Goal: Navigation & Orientation: Find specific page/section

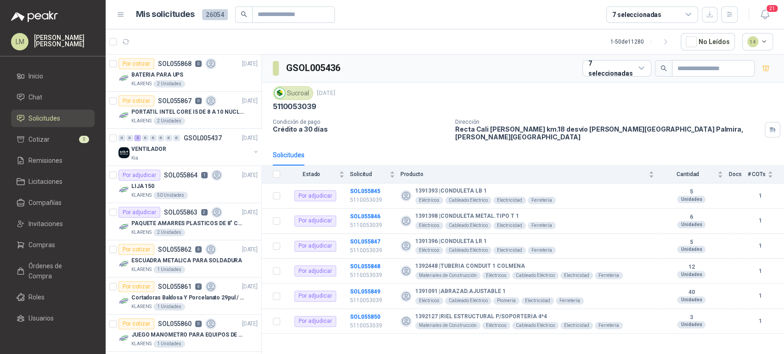
scroll to position [764, 0]
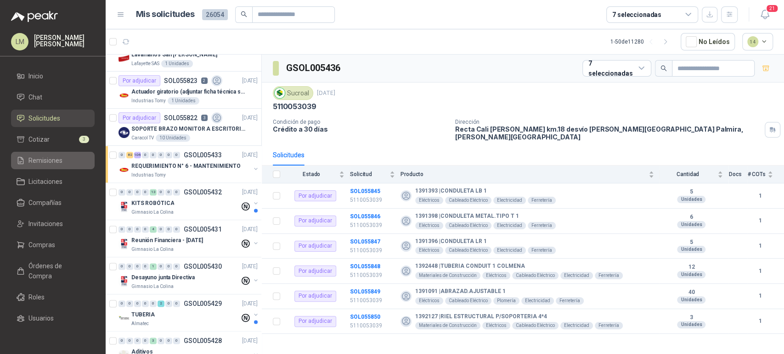
click at [41, 161] on span "Remisiones" at bounding box center [45, 161] width 34 height 10
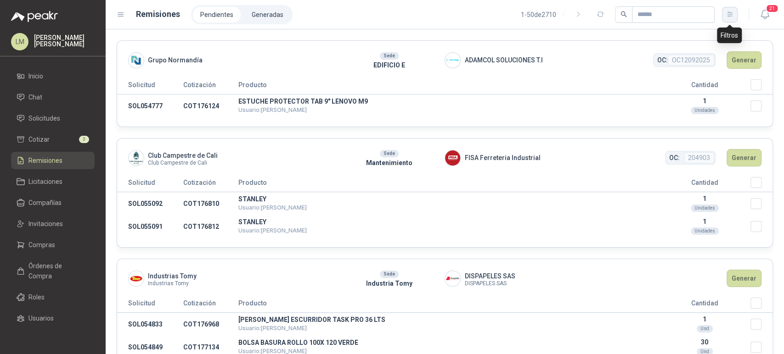
click at [731, 14] on icon "button" at bounding box center [729, 14] width 5 height 5
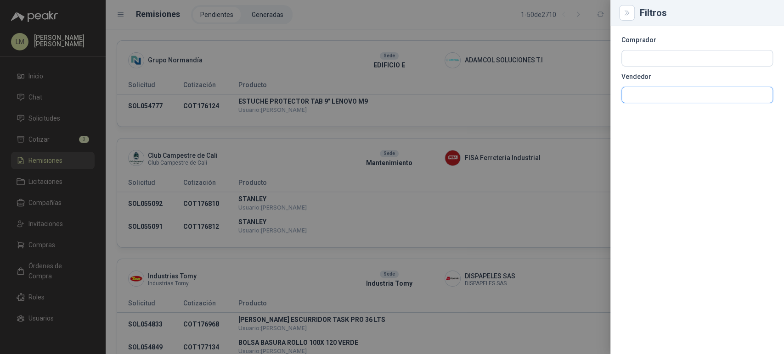
click at [636, 93] on input "text" at bounding box center [697, 95] width 151 height 16
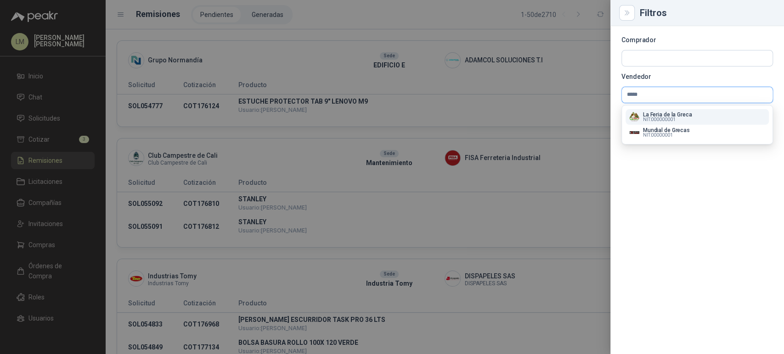
type input "*****"
click at [652, 113] on p "La Feria de la Greca" at bounding box center [667, 115] width 49 height 6
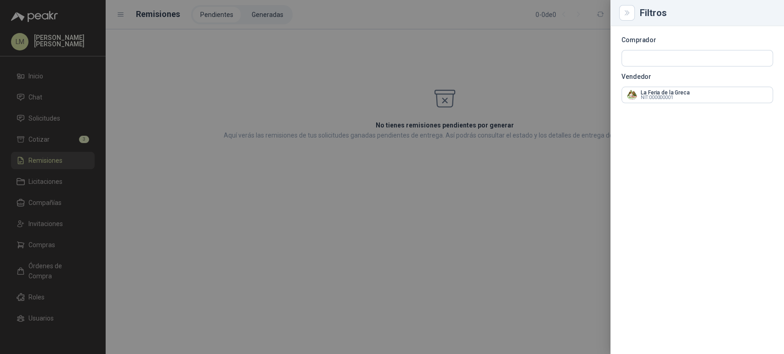
click at [439, 23] on div at bounding box center [392, 177] width 784 height 354
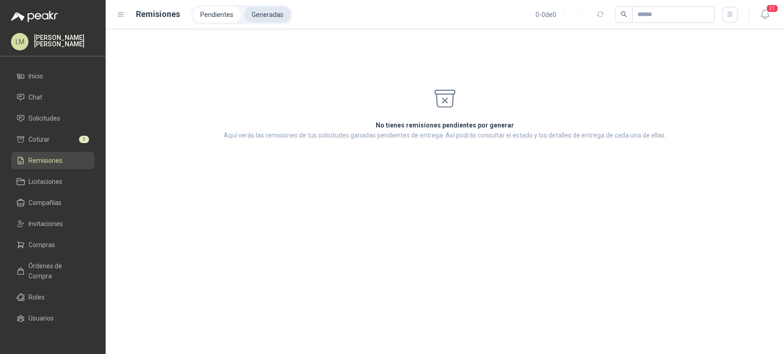
click at [264, 17] on li "Generadas" at bounding box center [267, 15] width 46 height 16
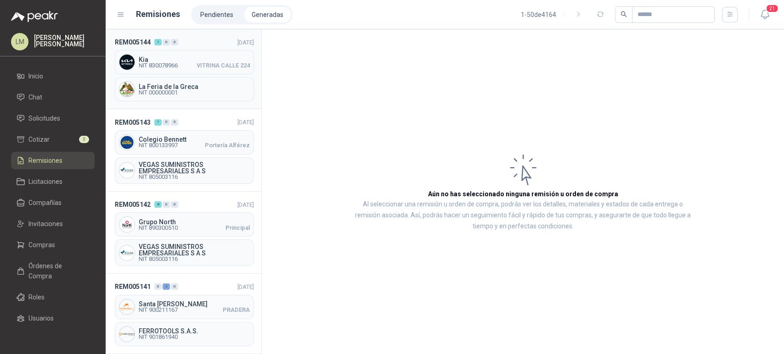
click at [160, 80] on div "La Feria de la Greca NIT 000000001" at bounding box center [184, 89] width 139 height 24
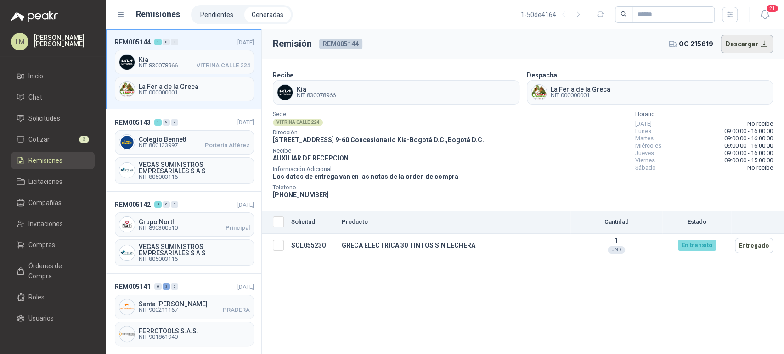
click at [736, 44] on button "Descargar" at bounding box center [746, 44] width 53 height 18
click at [46, 228] on span "Invitaciones" at bounding box center [45, 224] width 34 height 10
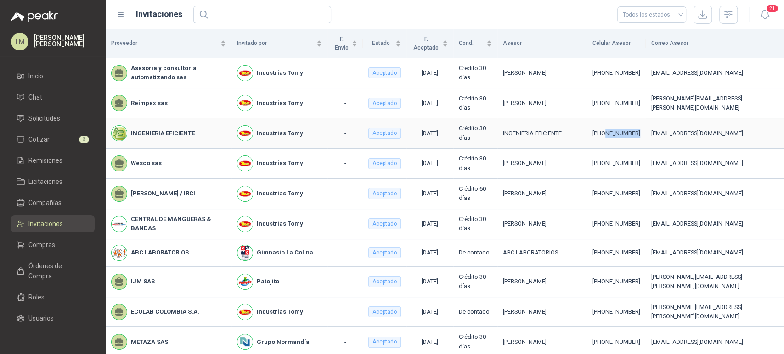
drag, startPoint x: 579, startPoint y: 140, endPoint x: 616, endPoint y: 138, distance: 37.2
click at [616, 138] on td "[PHONE_NUMBER]" at bounding box center [616, 133] width 59 height 30
copy div "3108592678"
drag, startPoint x: 576, startPoint y: 111, endPoint x: 627, endPoint y: 105, distance: 51.3
click at [627, 105] on tr "Reimpex sas Industrias Tomy - Aceptado [DATE] Crédito 30 días [PERSON_NAME] [PH…" at bounding box center [445, 104] width 678 height 30
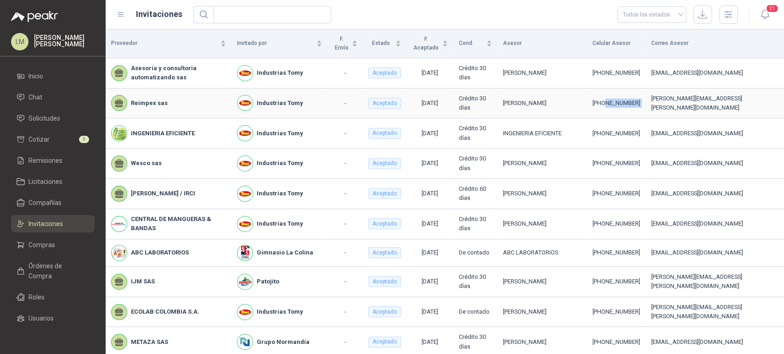
copy div "3148931872"
drag, startPoint x: 579, startPoint y: 78, endPoint x: 621, endPoint y: 78, distance: 41.8
click at [621, 78] on td "[PHONE_NUMBER]" at bounding box center [616, 73] width 59 height 30
copy div "3115915360"
click at [43, 240] on span "Compras" at bounding box center [41, 245] width 27 height 10
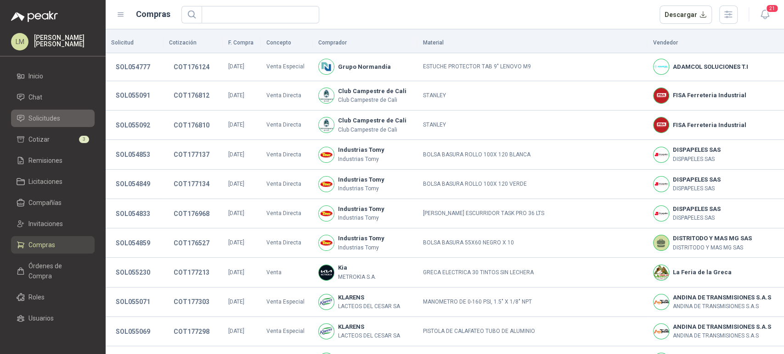
click at [47, 118] on span "Solicitudes" at bounding box center [44, 118] width 32 height 10
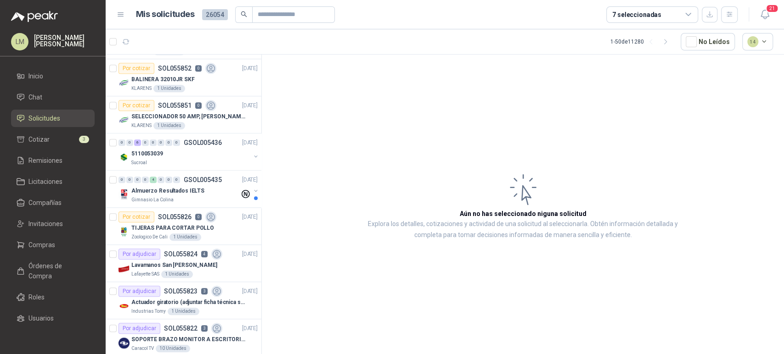
scroll to position [583, 0]
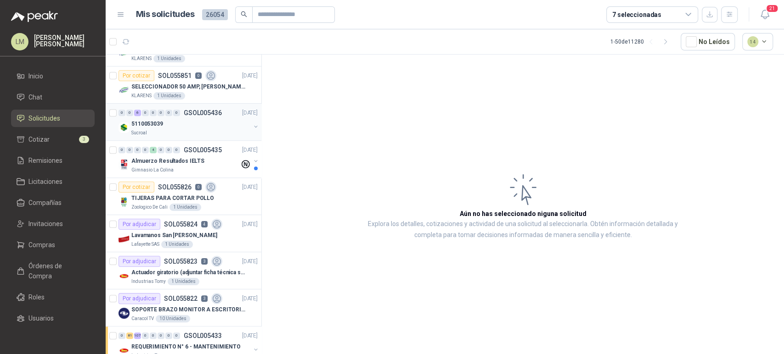
click at [184, 126] on div "5110053039" at bounding box center [190, 123] width 119 height 11
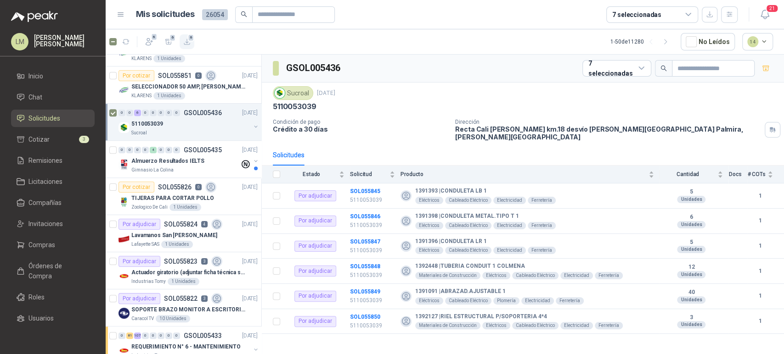
click at [189, 44] on icon "button" at bounding box center [187, 42] width 6 height 6
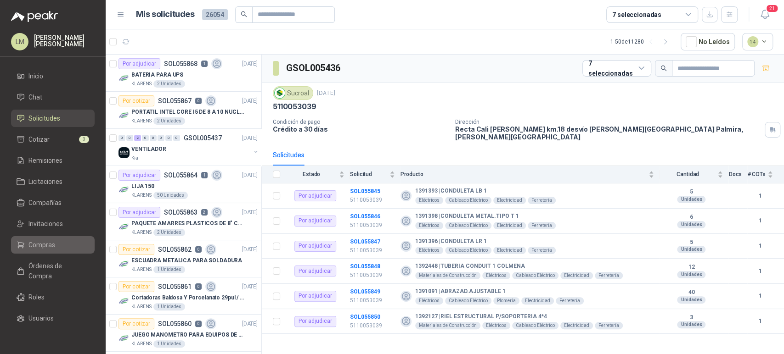
click at [36, 238] on link "Compras" at bounding box center [53, 244] width 84 height 17
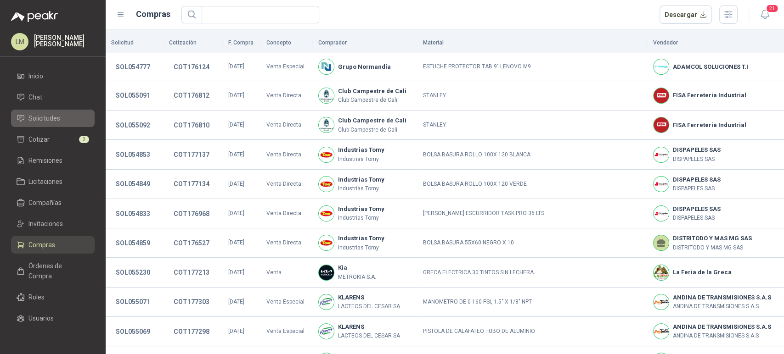
click at [44, 119] on span "Solicitudes" at bounding box center [44, 118] width 32 height 10
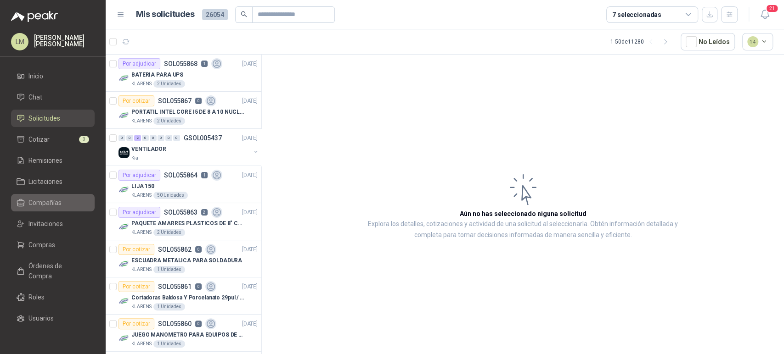
click at [37, 201] on span "Compañías" at bounding box center [44, 203] width 33 height 10
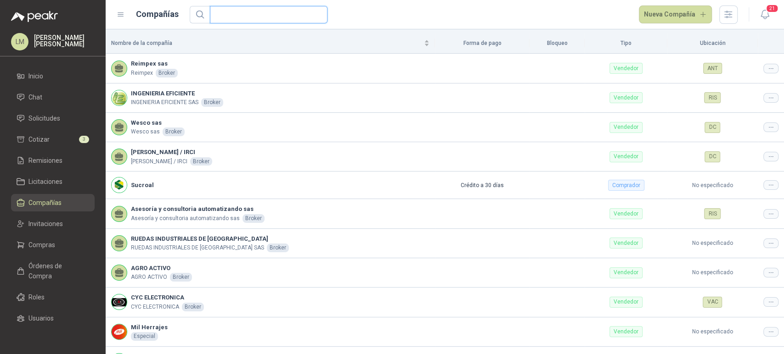
click at [270, 12] on input "text" at bounding box center [264, 14] width 99 height 17
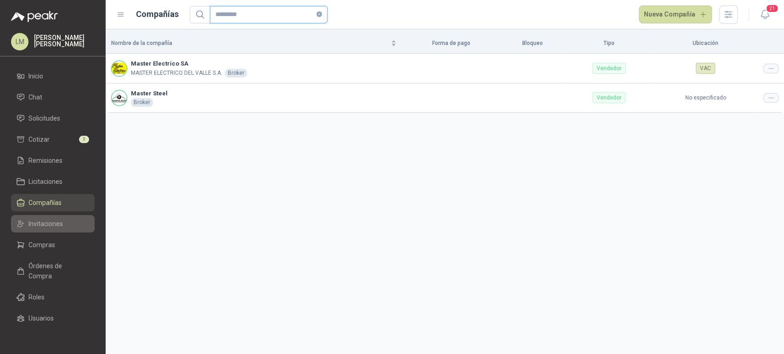
type input "*********"
click at [45, 222] on span "Invitaciones" at bounding box center [45, 224] width 34 height 10
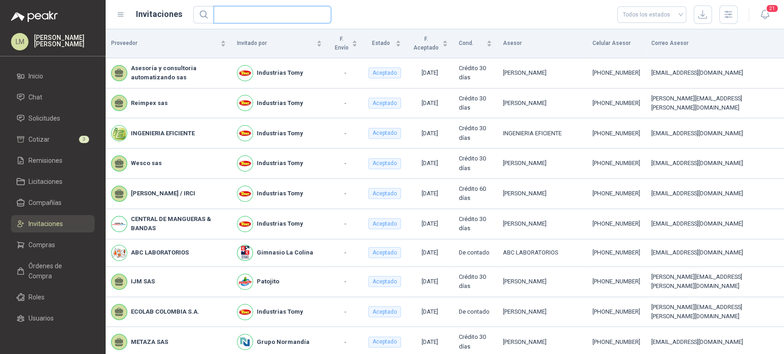
click at [275, 12] on input "text" at bounding box center [268, 14] width 99 height 17
type input "*"
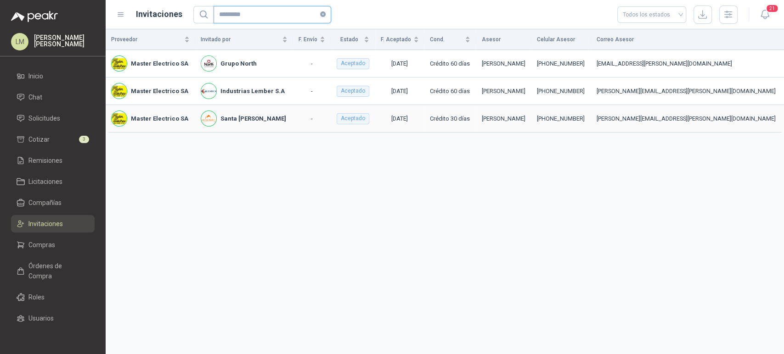
type input "*********"
drag, startPoint x: 617, startPoint y: 117, endPoint x: 654, endPoint y: 117, distance: 37.2
click at [585, 117] on div "[PHONE_NUMBER]" at bounding box center [561, 118] width 49 height 9
copy div "3006137009"
click at [45, 211] on link "Compañías" at bounding box center [53, 202] width 84 height 17
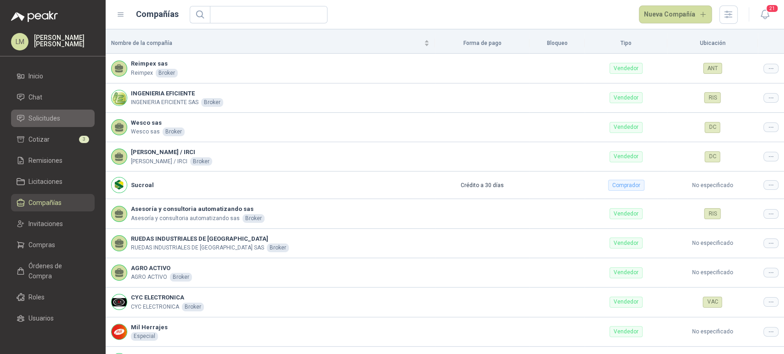
click at [44, 120] on span "Solicitudes" at bounding box center [44, 118] width 32 height 10
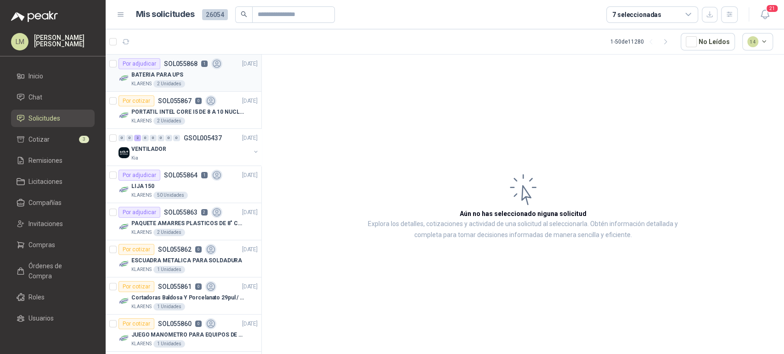
click at [181, 72] on div "BATERIA PARA UPS" at bounding box center [194, 74] width 126 height 11
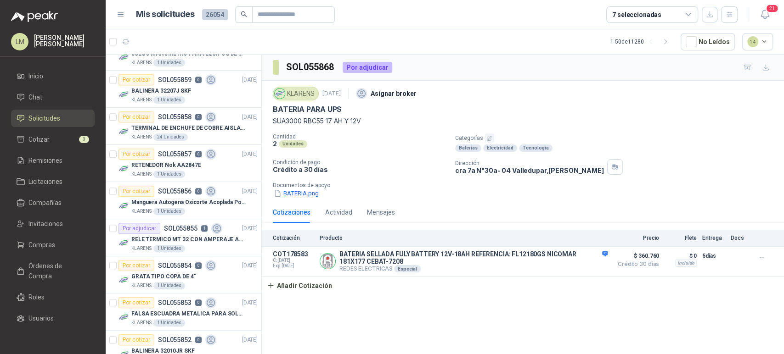
scroll to position [281, 0]
click at [151, 87] on p "BALINERA 32207J SKF" at bounding box center [161, 91] width 60 height 9
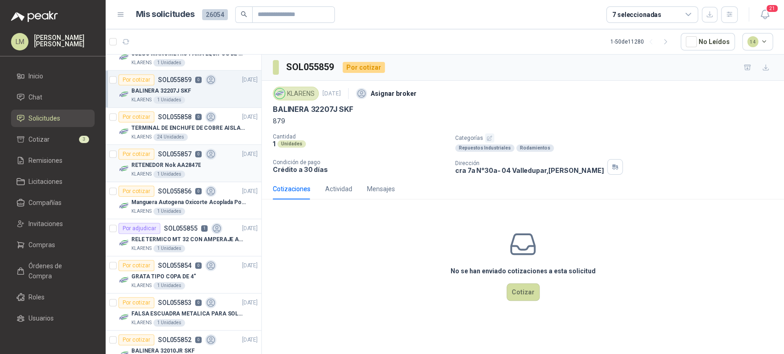
click at [163, 164] on p "RETENEDOR Nok AA2847E" at bounding box center [165, 165] width 69 height 9
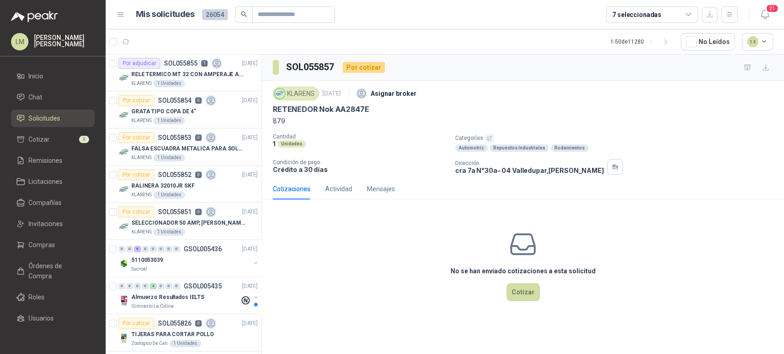
scroll to position [487, 0]
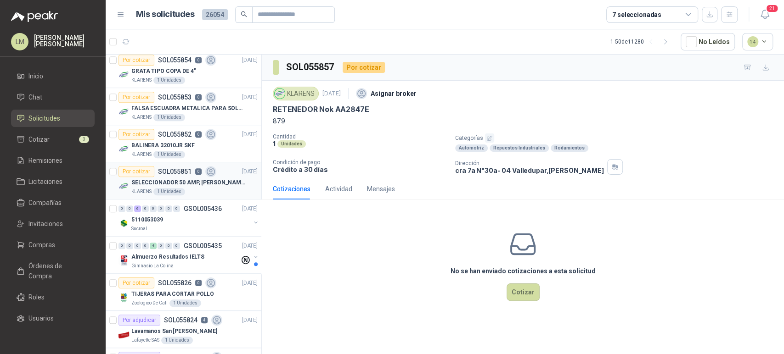
click at [162, 166] on div "Por cotizar SOL055851 0" at bounding box center [167, 171] width 98 height 11
